Goal: Task Accomplishment & Management: Manage account settings

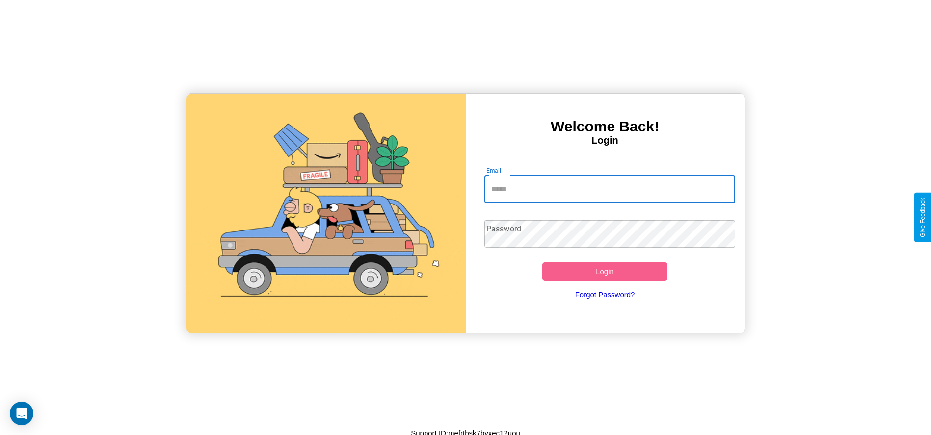
click at [610, 189] on input "Email" at bounding box center [610, 189] width 251 height 27
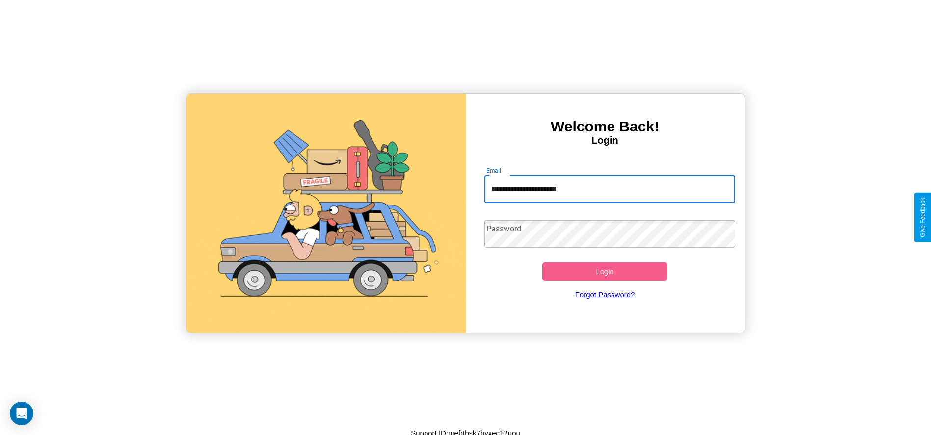
type input "**********"
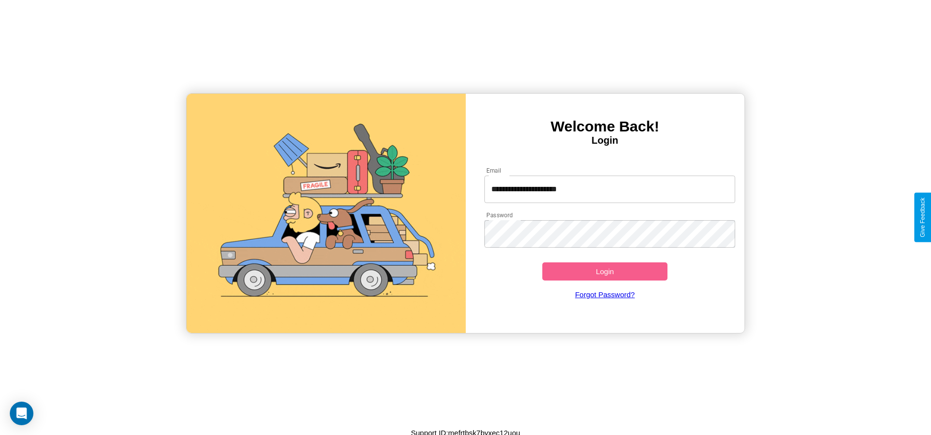
click at [605, 271] on button "Login" at bounding box center [605, 272] width 126 height 18
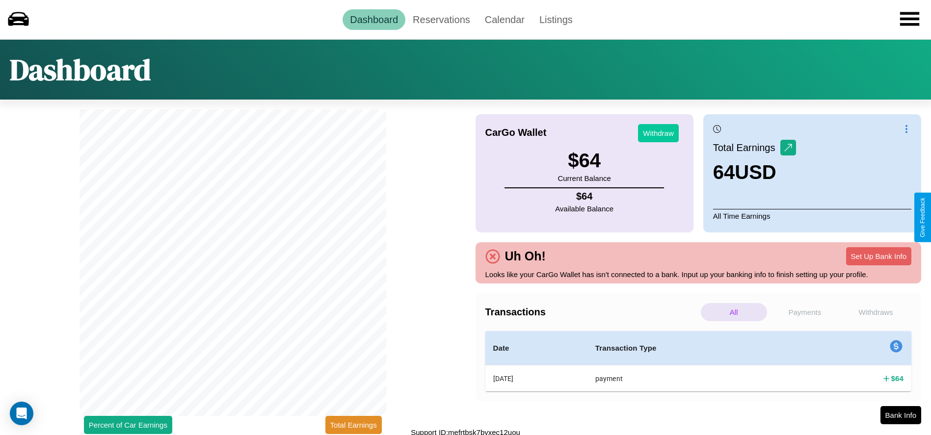
click at [658, 133] on button "Withdraw" at bounding box center [658, 133] width 41 height 18
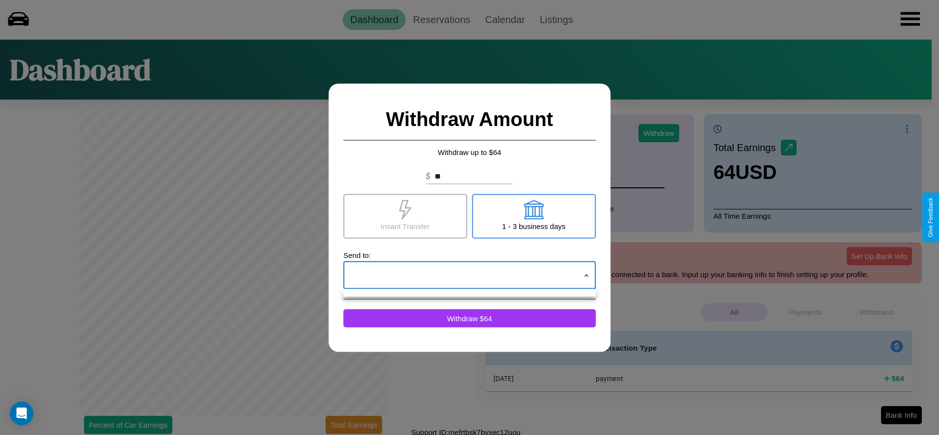
click at [469, 275] on div at bounding box center [469, 217] width 939 height 435
click div at bounding box center [469, 217] width 939 height 435
